Goal: Information Seeking & Learning: Learn about a topic

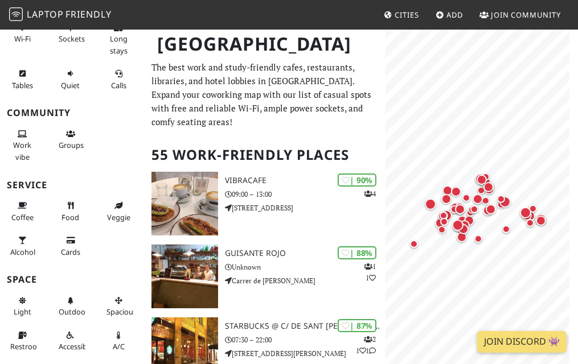
scroll to position [125, 0]
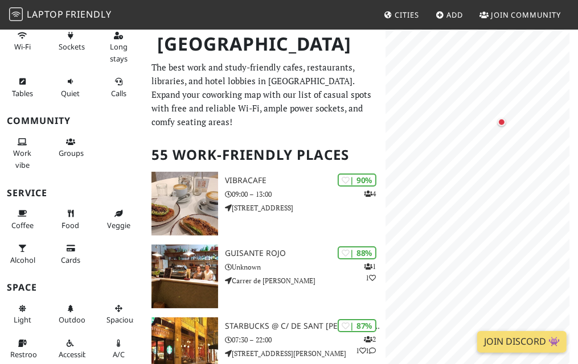
click at [480, 127] on div "Map marker" at bounding box center [482, 123] width 14 height 14
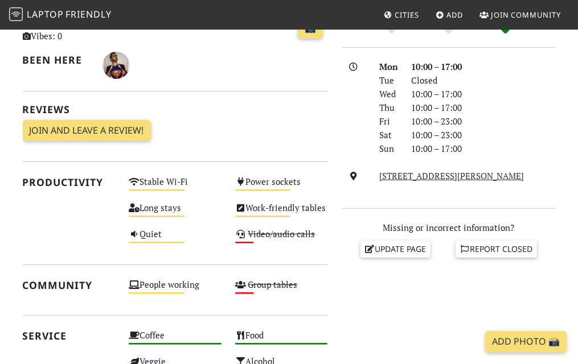
scroll to position [289, 0]
click at [371, 196] on div "Mon 10:00 – 17:00 Tue Closed Wed 10:00 – 17:00 Thu 10:00 – 17:00 Fri 10:00 – 23…" at bounding box center [448, 128] width 214 height 137
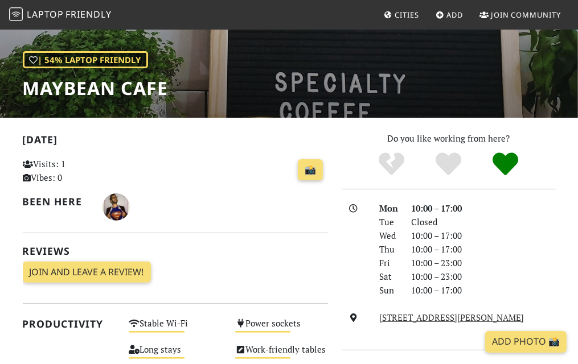
scroll to position [145, 0]
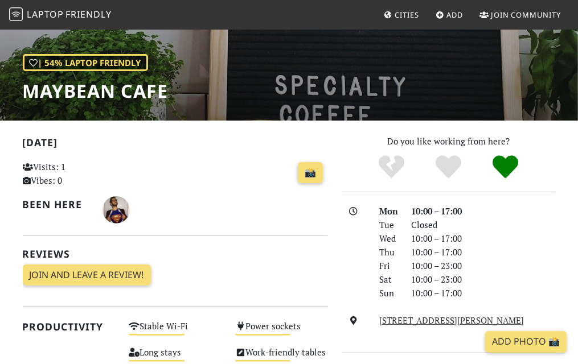
click at [510, 220] on div "Closed" at bounding box center [483, 225] width 158 height 14
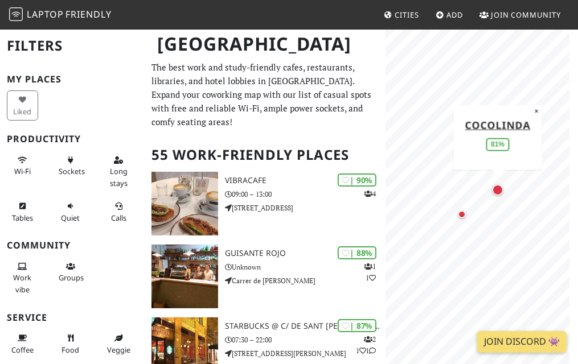
click at [500, 188] on div "Map marker" at bounding box center [497, 189] width 11 height 11
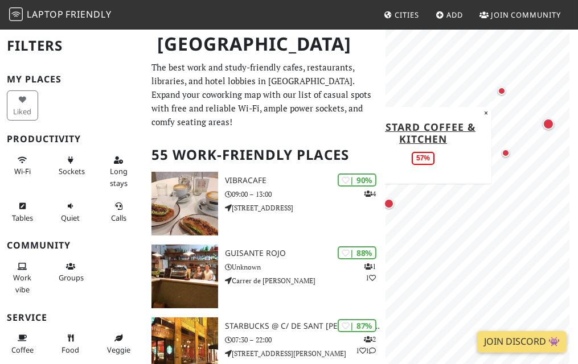
click at [501, 90] on div "Map marker" at bounding box center [501, 91] width 8 height 8
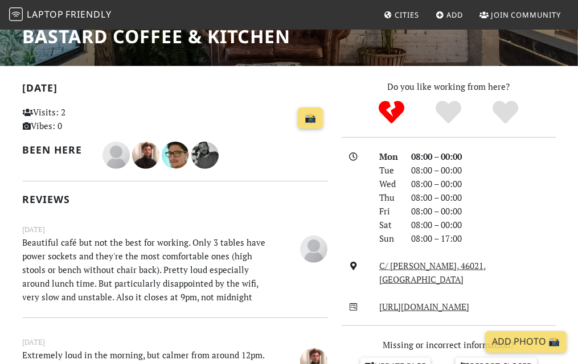
scroll to position [200, 0]
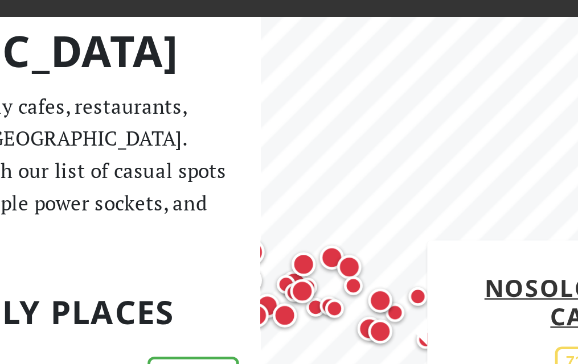
click at [434, 165] on div "Map marker" at bounding box center [436, 163] width 10 height 10
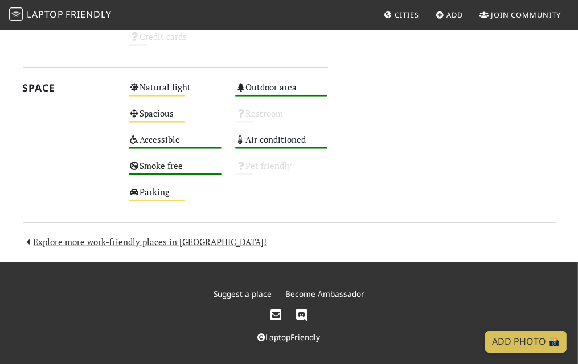
scroll to position [636, 0]
